Goal: Information Seeking & Learning: Learn about a topic

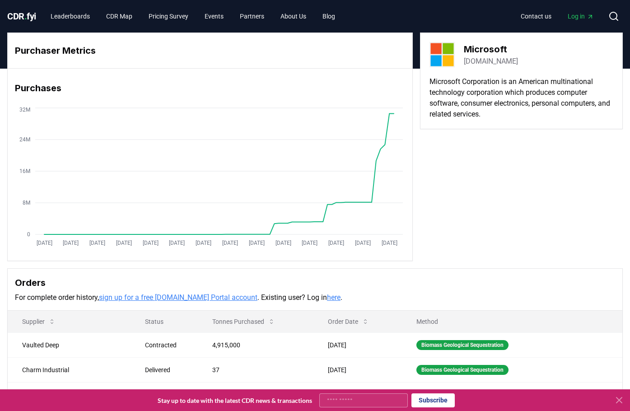
click at [27, 7] on div "CDR . fyi Leaderboards CDR Map Pricing Survey Events Partners About Us Blog Con…" at bounding box center [314, 16] width 615 height 32
click at [28, 15] on span "CDR . fyi" at bounding box center [21, 16] width 29 height 11
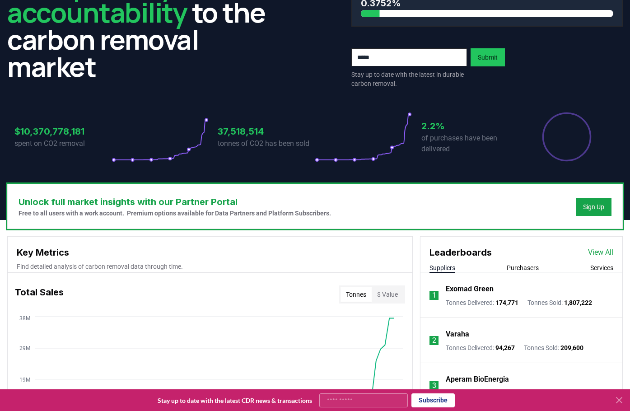
scroll to position [135, 0]
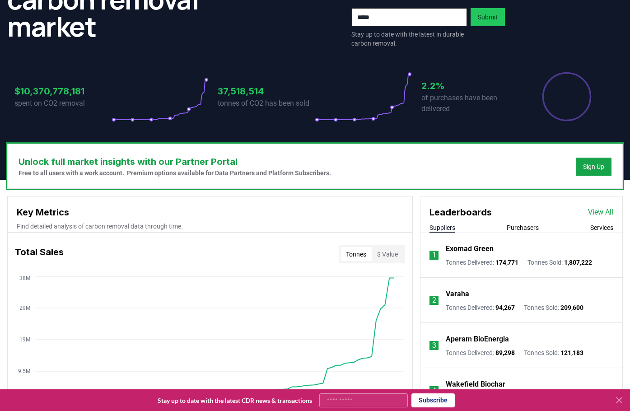
click at [65, 211] on h3 "Key Metrics" at bounding box center [210, 212] width 386 height 14
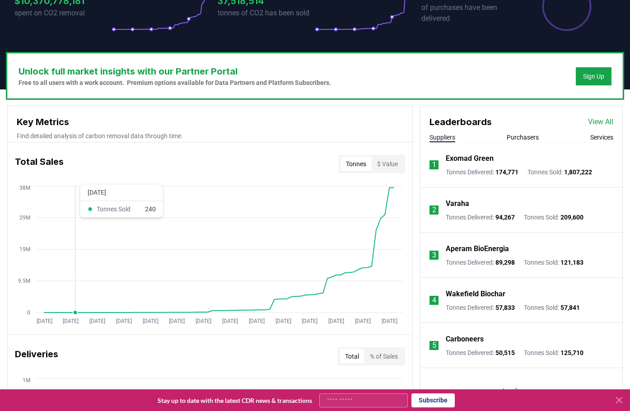
drag, startPoint x: 371, startPoint y: 270, endPoint x: 74, endPoint y: 294, distance: 298.0
click at [74, 294] on icon "Jan 2019 Jul 2019 Jan 2020 Jul 2020 Jan 2021 Jul 2021 Jan 2022 Jul 2022 Jan 202…" at bounding box center [206, 256] width 397 height 144
click at [75, 294] on icon "Jan 2019 Jul 2019 Jan 2020 Jul 2020 Jan 2021 Jul 2021 Jan 2022 Jul 2022 Jan 202…" at bounding box center [206, 256] width 397 height 144
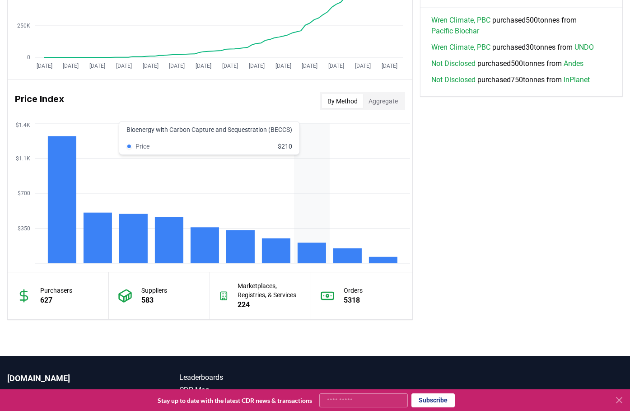
scroll to position [677, 0]
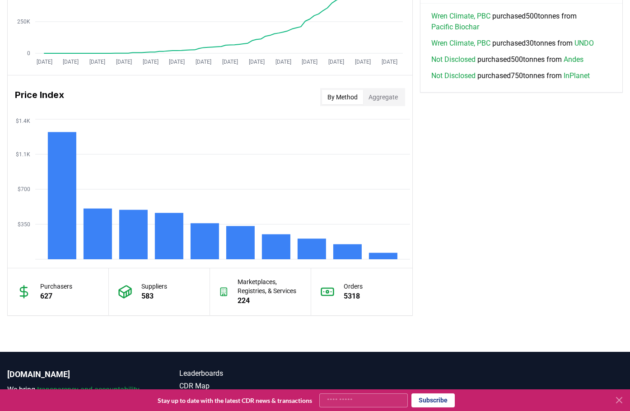
click at [374, 98] on button "Aggregate" at bounding box center [383, 97] width 40 height 14
click at [346, 99] on button "By Method" at bounding box center [342, 97] width 41 height 14
click at [390, 93] on button "Aggregate" at bounding box center [383, 97] width 40 height 14
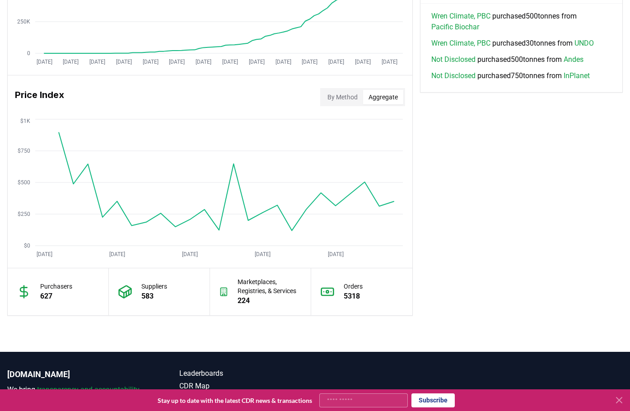
click at [353, 103] on button "By Method" at bounding box center [342, 97] width 41 height 14
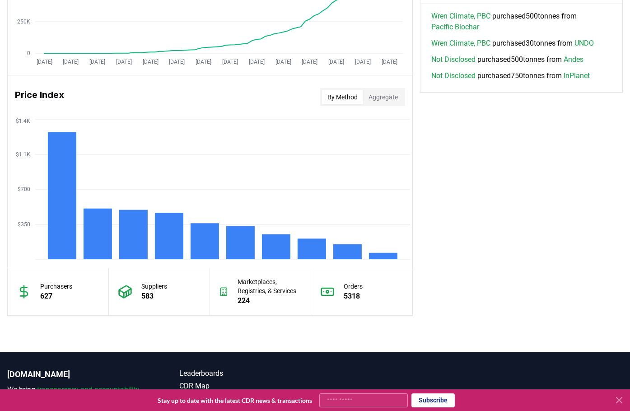
click at [42, 97] on h3 "Price Index" at bounding box center [39, 97] width 49 height 18
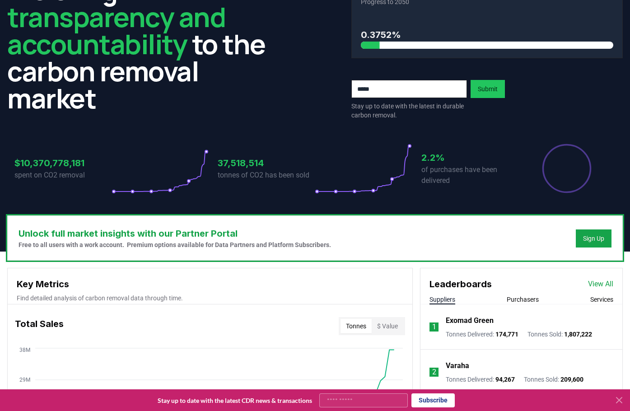
scroll to position [0, 0]
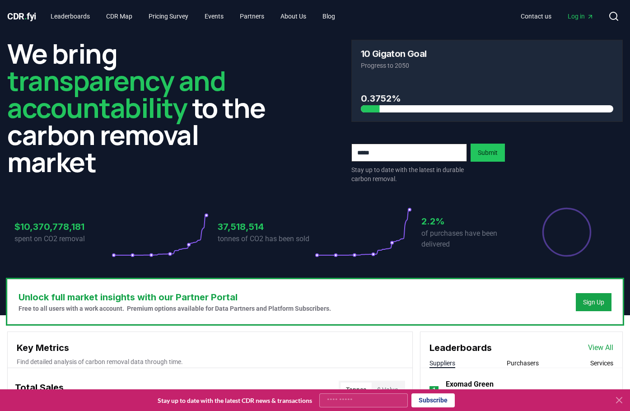
click at [578, 20] on span "Log in" at bounding box center [580, 16] width 26 height 9
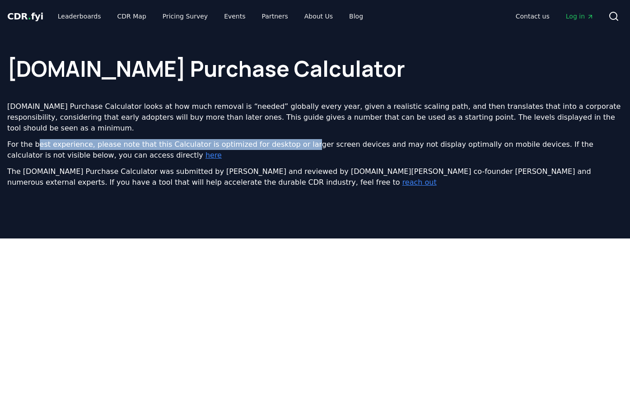
drag, startPoint x: 35, startPoint y: 133, endPoint x: 306, endPoint y: 139, distance: 271.3
click at [306, 139] on p "For the best experience, please note that this Calculator is optimized for desk…" at bounding box center [314, 150] width 615 height 22
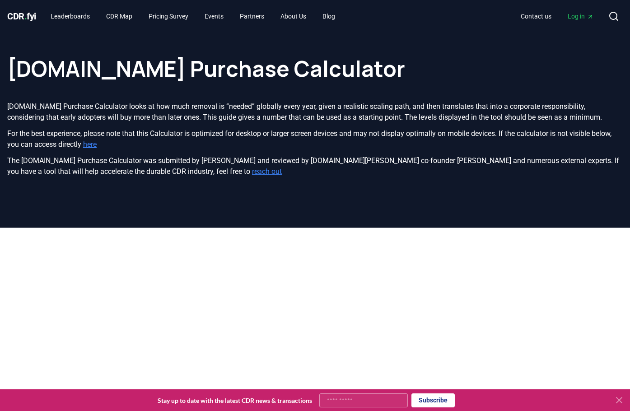
click at [97, 144] on link "here" at bounding box center [90, 144] width 14 height 9
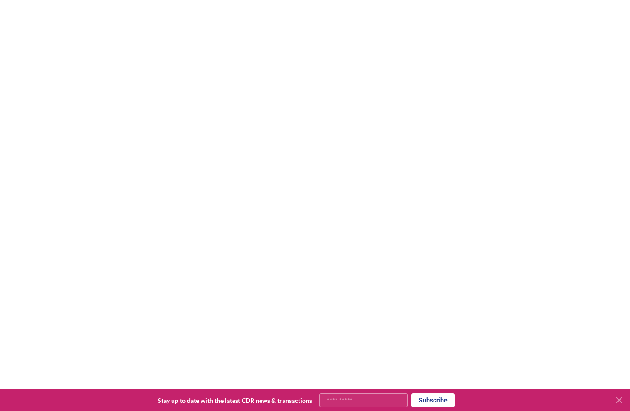
scroll to position [423, 0]
